Goal: Task Accomplishment & Management: Manage account settings

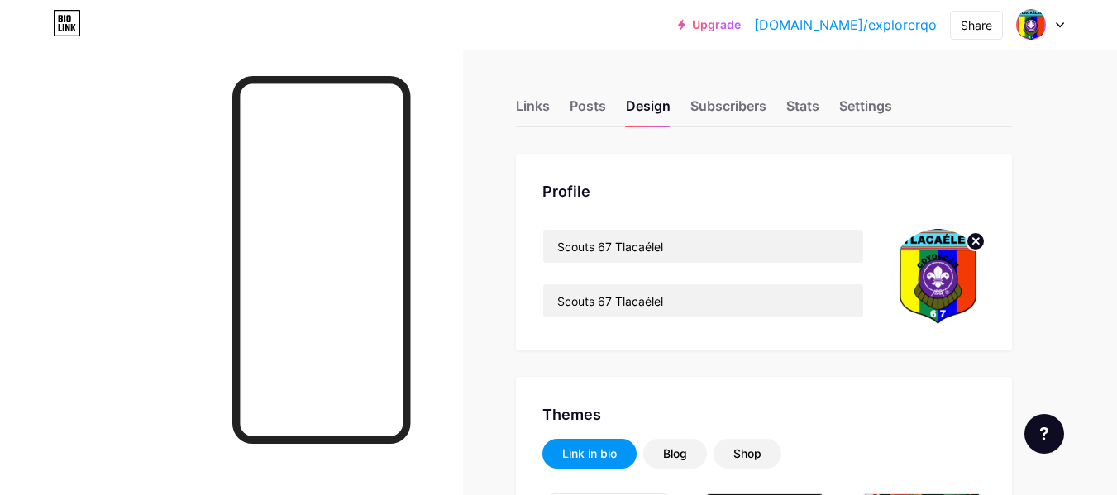
click at [1062, 22] on icon at bounding box center [1060, 25] width 8 height 6
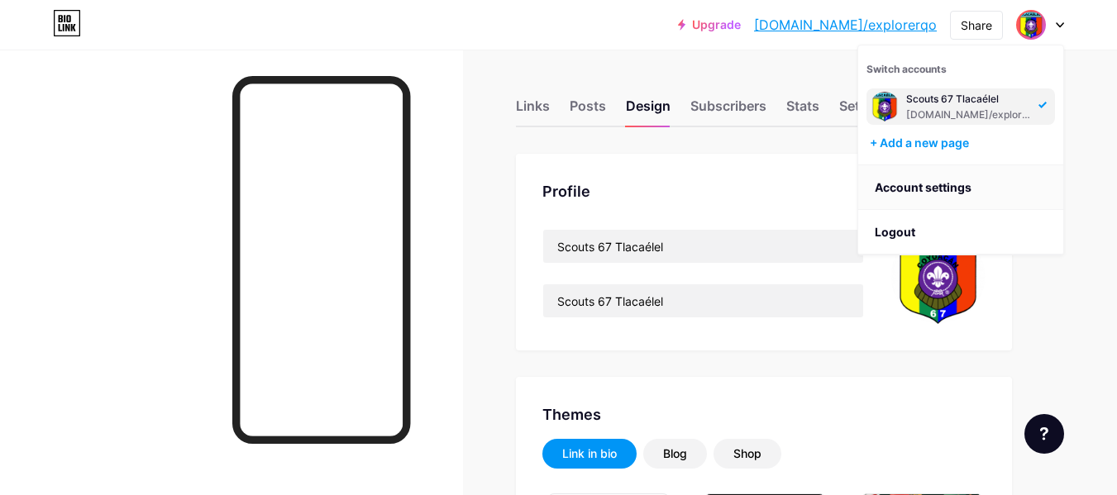
click at [892, 231] on li "Logout" at bounding box center [960, 232] width 205 height 45
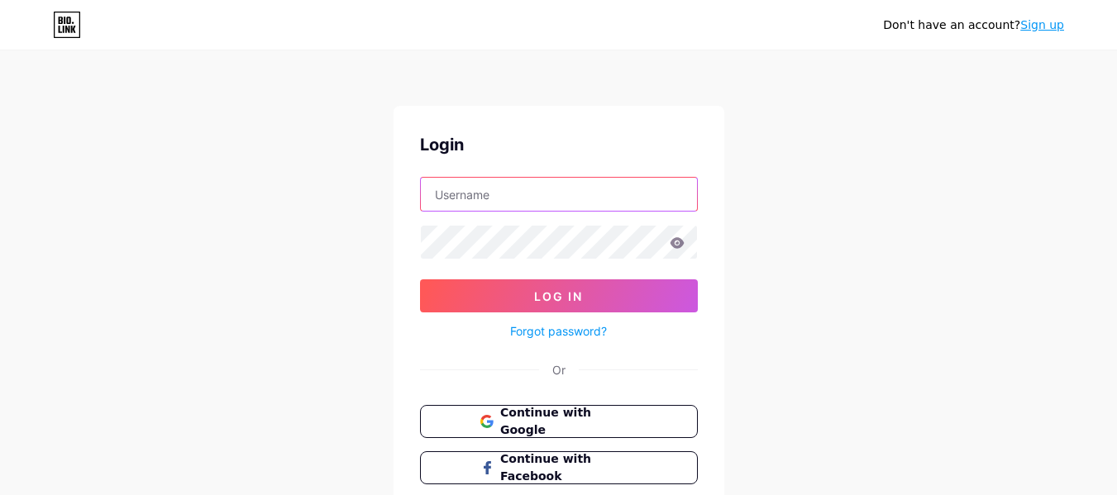
type input "[EMAIL_ADDRESS][DOMAIN_NAME]"
click at [69, 23] on icon at bounding box center [68, 20] width 4 height 7
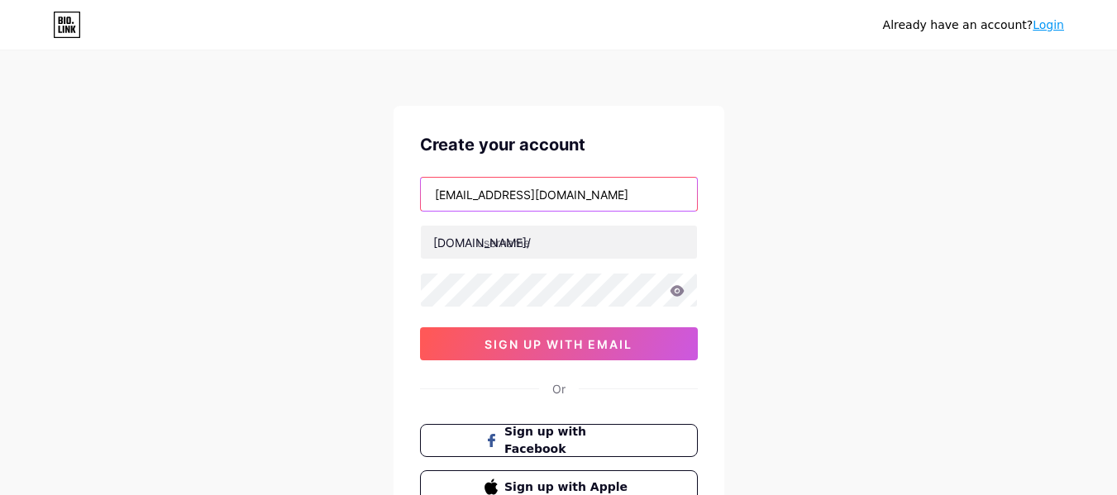
click at [645, 193] on input "[EMAIL_ADDRESS][DOMAIN_NAME]" at bounding box center [559, 194] width 276 height 33
type input "chipsandlogics@gmail.com"
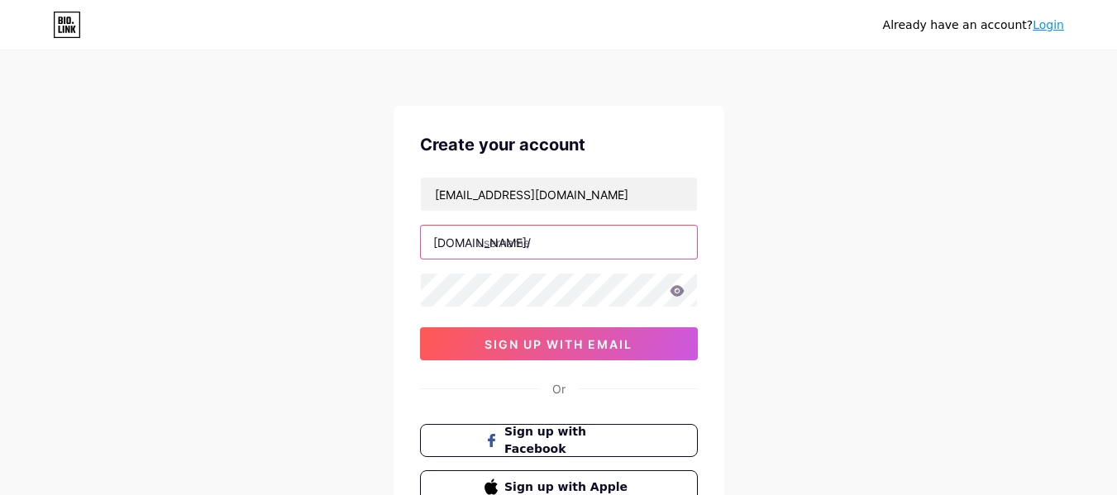
click at [610, 250] on input "text" at bounding box center [559, 242] width 276 height 33
type input "scouts67coy"
click at [676, 294] on icon at bounding box center [677, 290] width 14 height 11
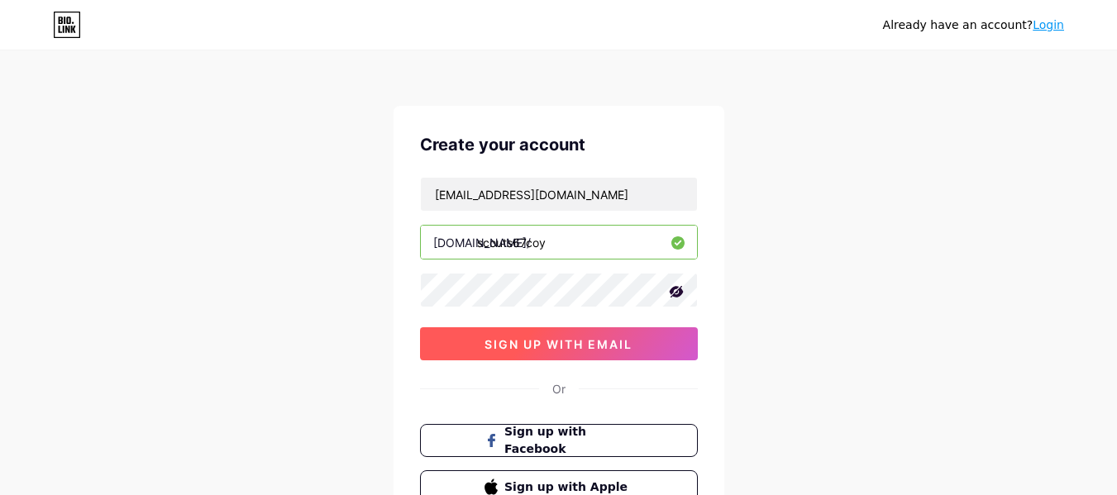
click at [616, 342] on span "sign up with email" at bounding box center [559, 344] width 148 height 14
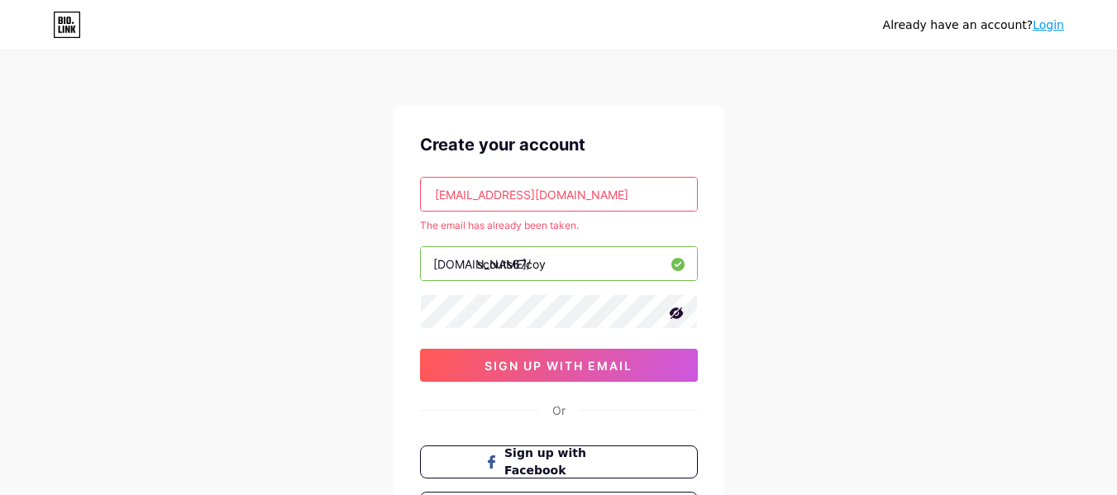
click at [1045, 22] on link "Login" at bounding box center [1048, 24] width 31 height 13
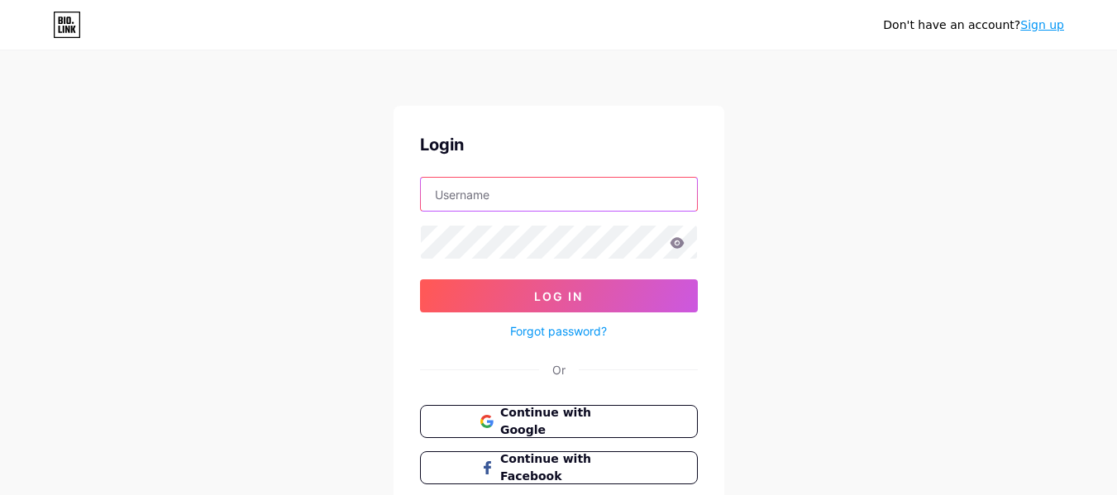
click at [567, 194] on input "text" at bounding box center [559, 194] width 276 height 33
type input "chipsandlogics@gmail.com"
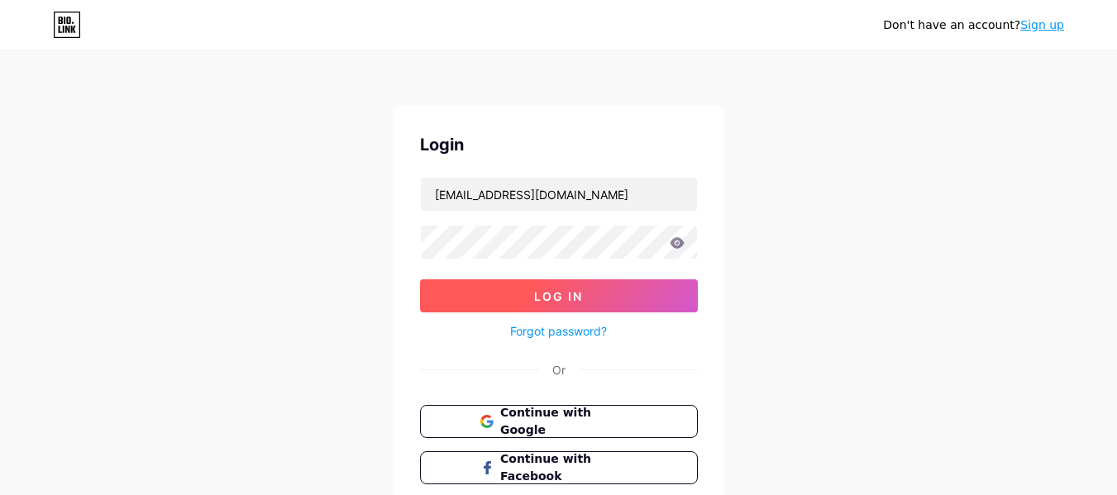
click at [469, 301] on button "Log In" at bounding box center [559, 296] width 278 height 33
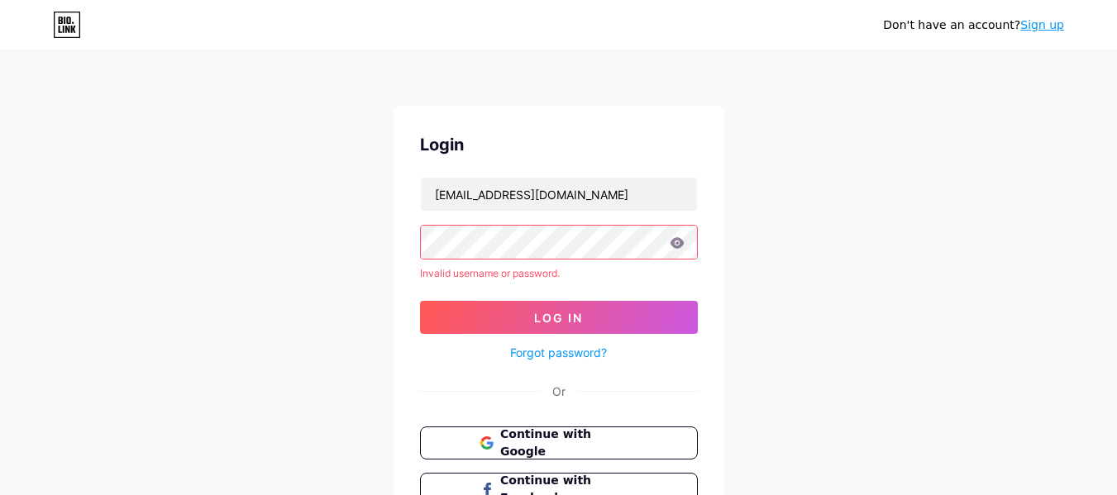
click at [681, 242] on icon at bounding box center [677, 242] width 14 height 11
click at [674, 242] on icon at bounding box center [677, 242] width 14 height 11
click at [671, 111] on div "Login chipsandlogics@gmail.com Invalid username or password. Log In Forgot pass…" at bounding box center [559, 342] width 331 height 473
click at [648, 314] on button "Log In" at bounding box center [559, 317] width 278 height 33
click at [624, 444] on span "Continue with Google" at bounding box center [569, 444] width 138 height 36
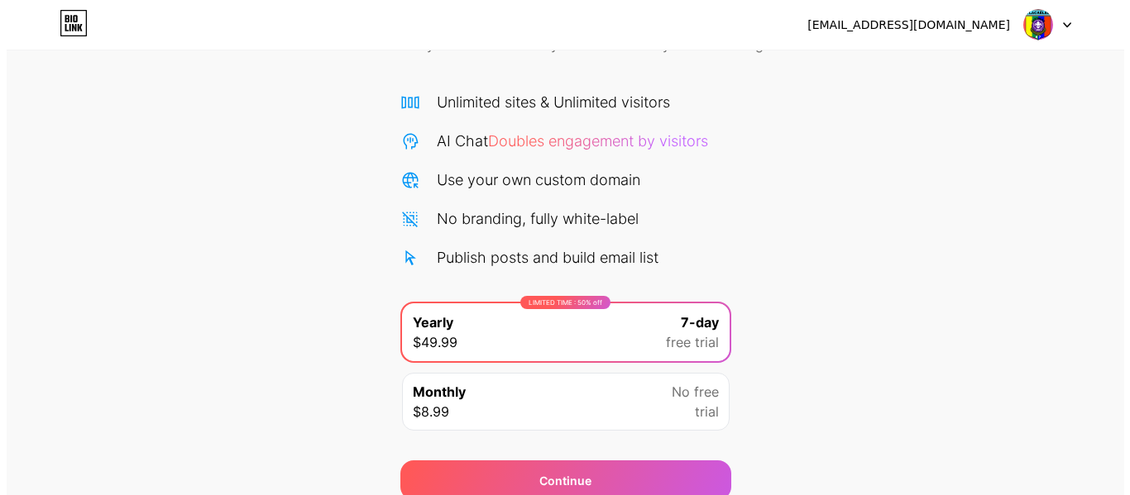
scroll to position [111, 0]
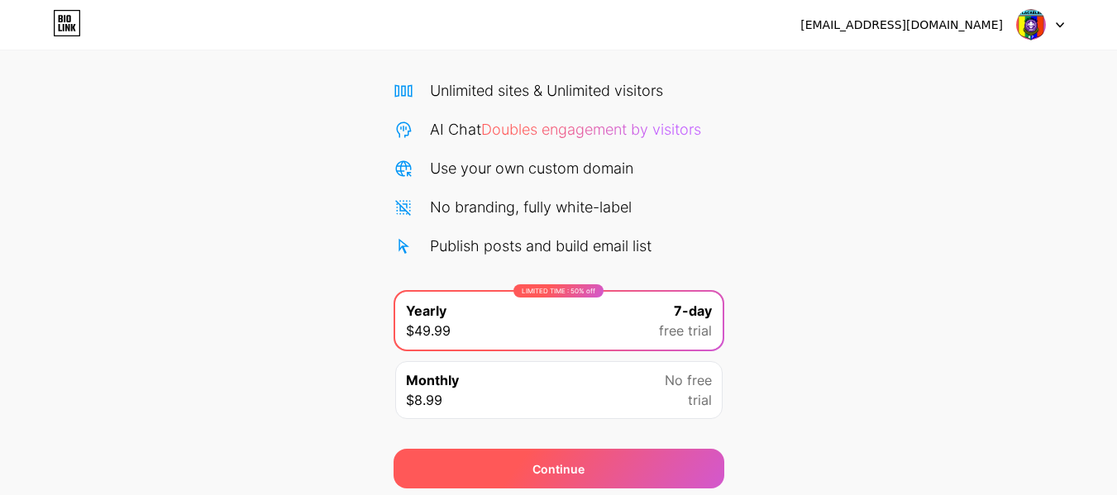
click at [624, 464] on div "Continue" at bounding box center [559, 469] width 331 height 40
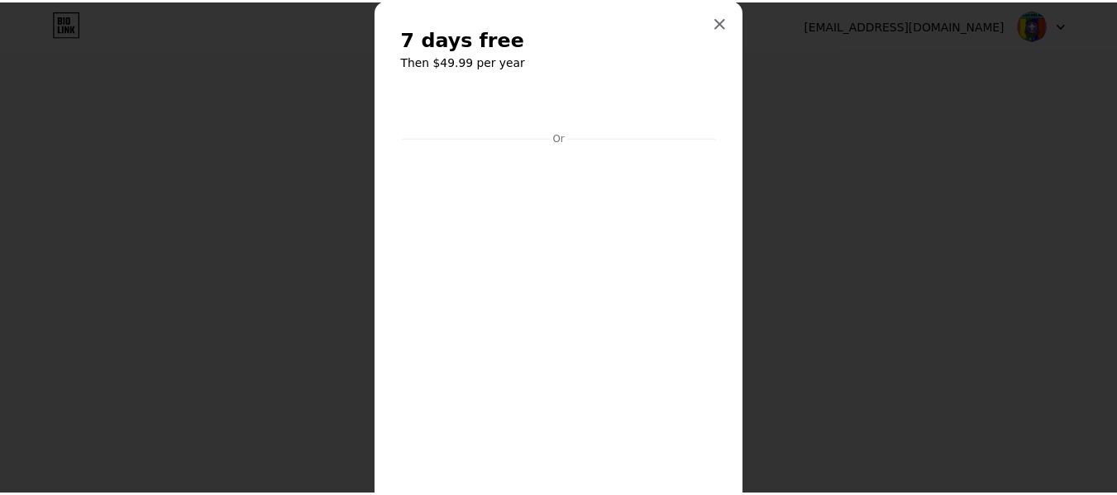
scroll to position [17, 0]
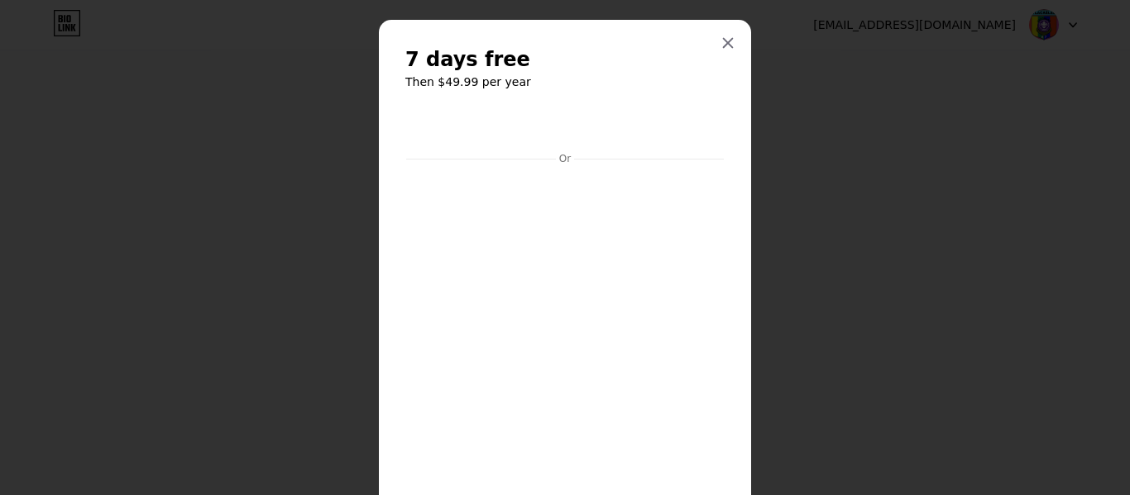
click at [724, 41] on icon at bounding box center [728, 43] width 9 height 9
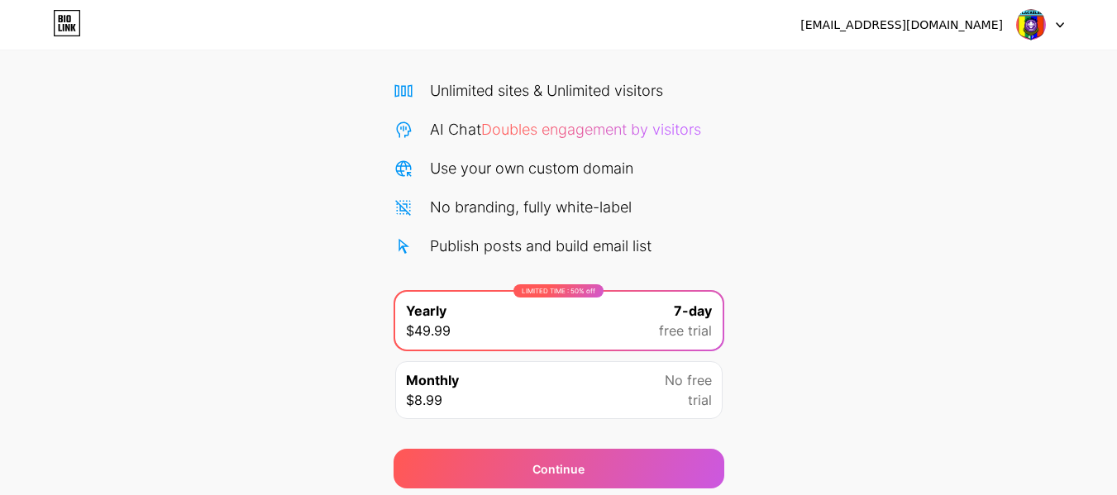
click at [1058, 25] on icon at bounding box center [1060, 25] width 8 height 6
click at [899, 70] on li "Logout" at bounding box center [960, 67] width 205 height 45
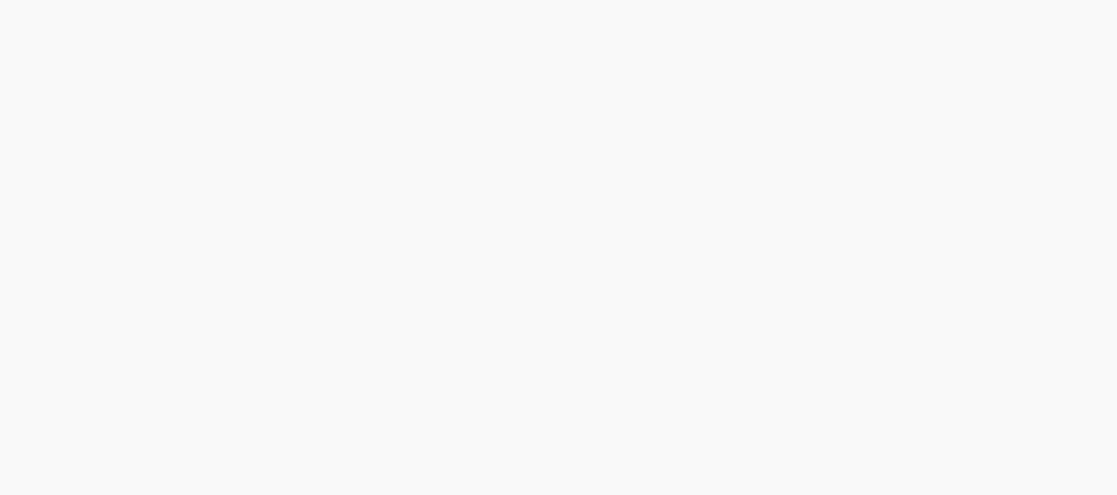
scroll to position [0, 0]
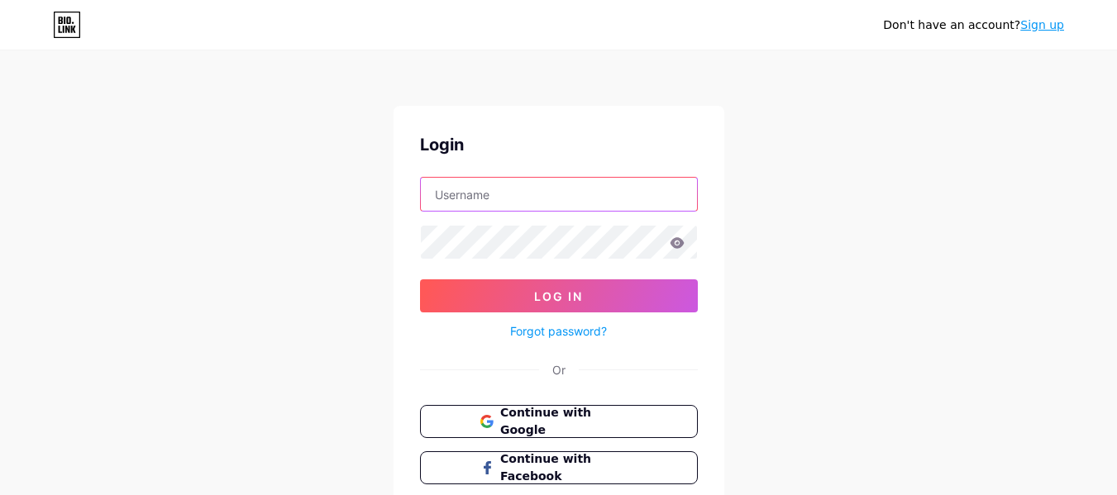
type input "chipsandlogics@gmail.com"
